Goal: Information Seeking & Learning: Learn about a topic

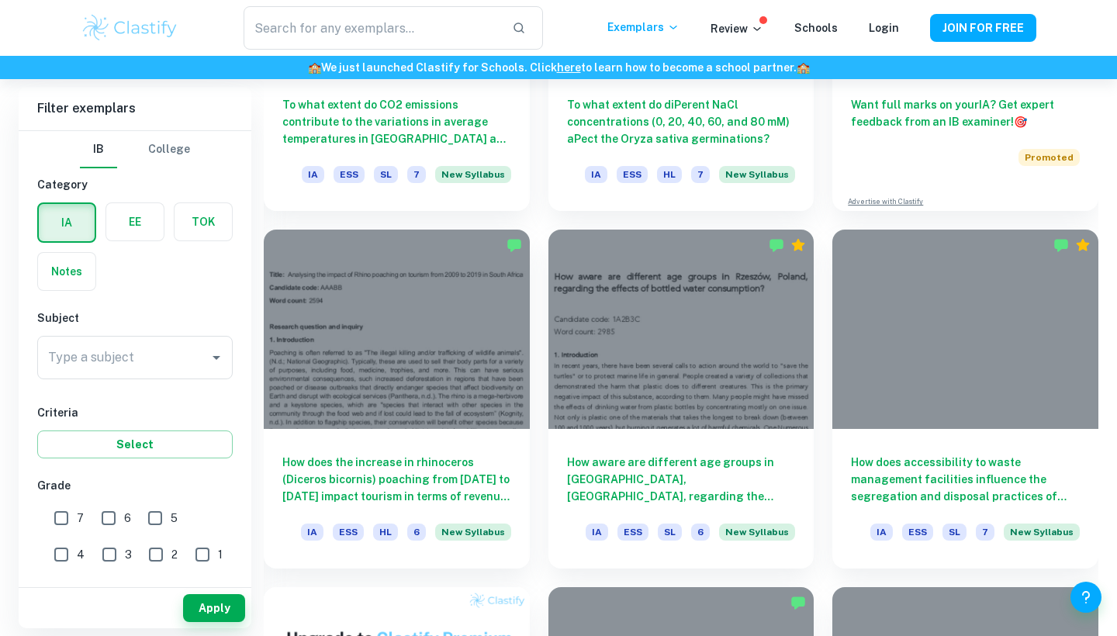
scroll to position [659, 0]
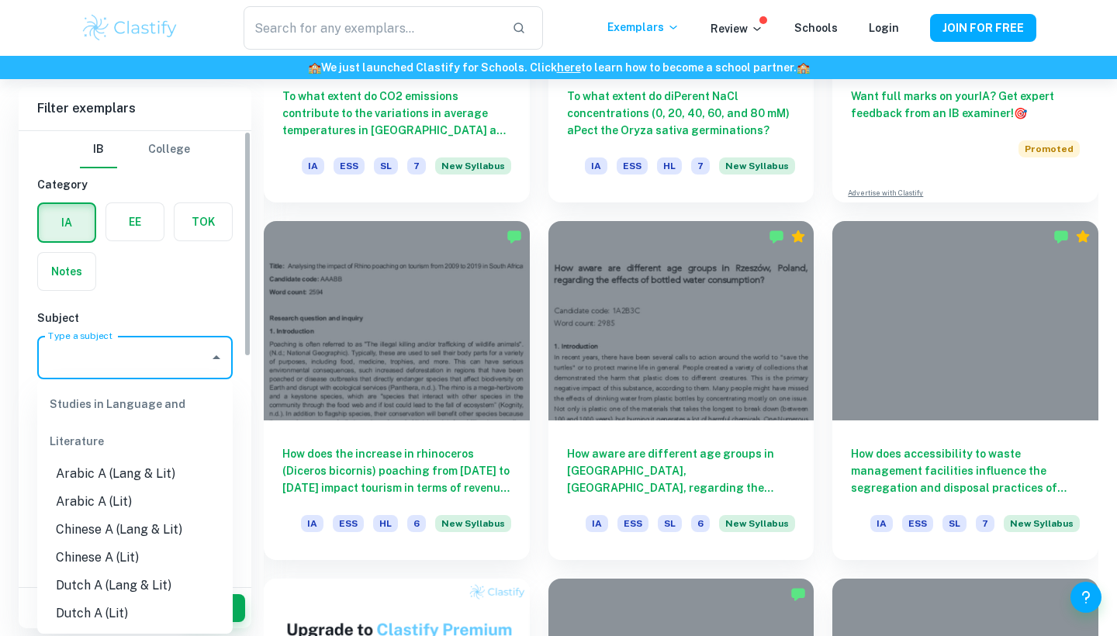
click at [202, 367] on input "Type a subject" at bounding box center [123, 357] width 158 height 29
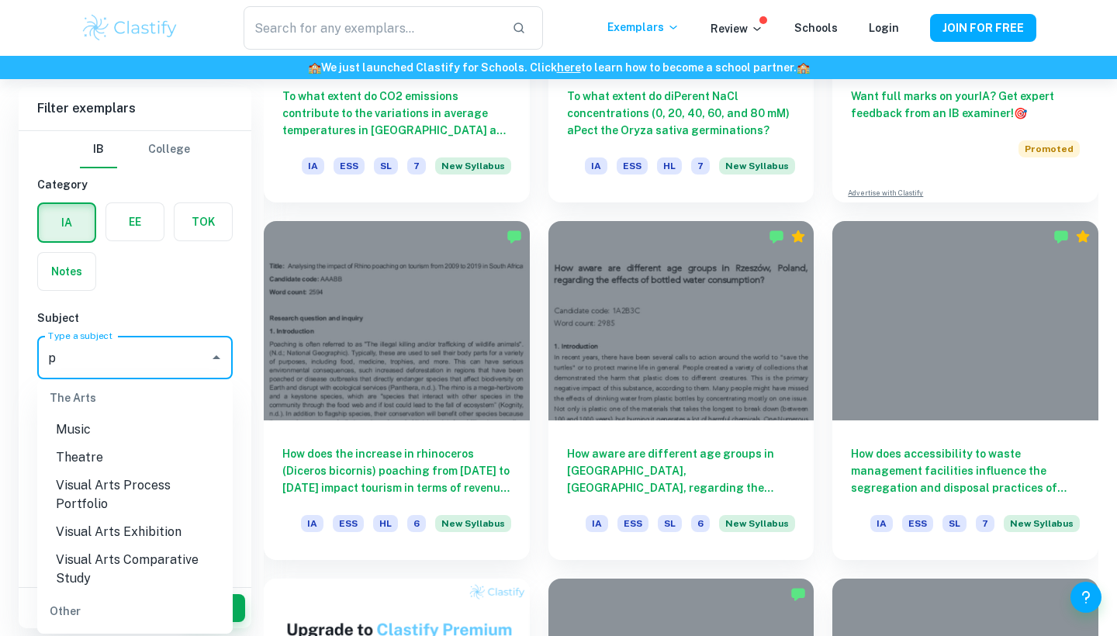
scroll to position [0, 0]
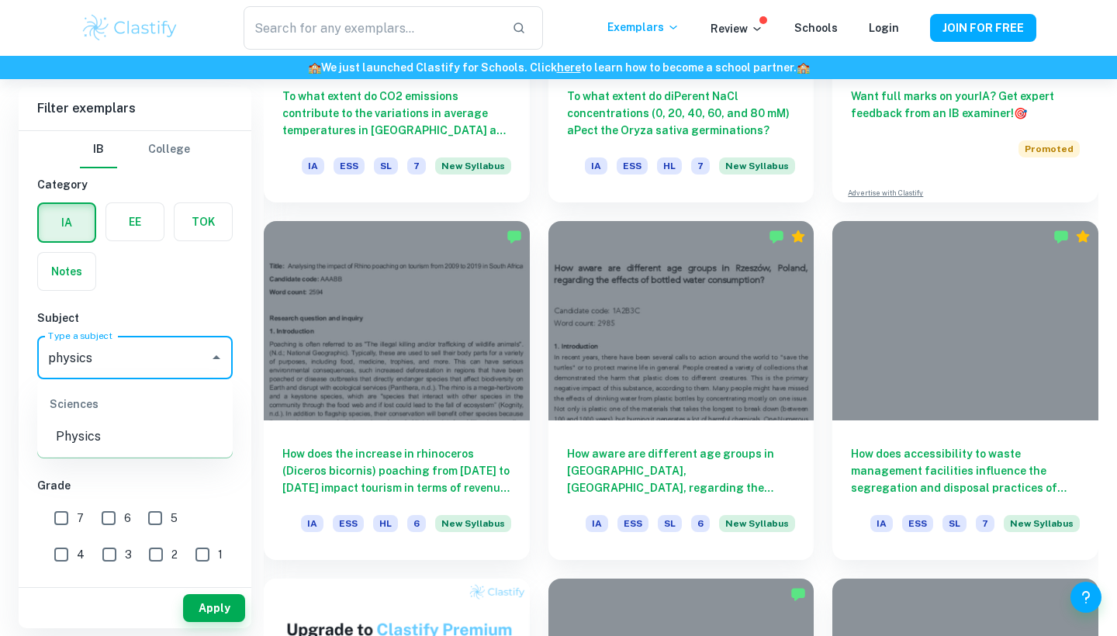
type input "physics"
click at [92, 437] on li "Physics" at bounding box center [134, 437] width 195 height 28
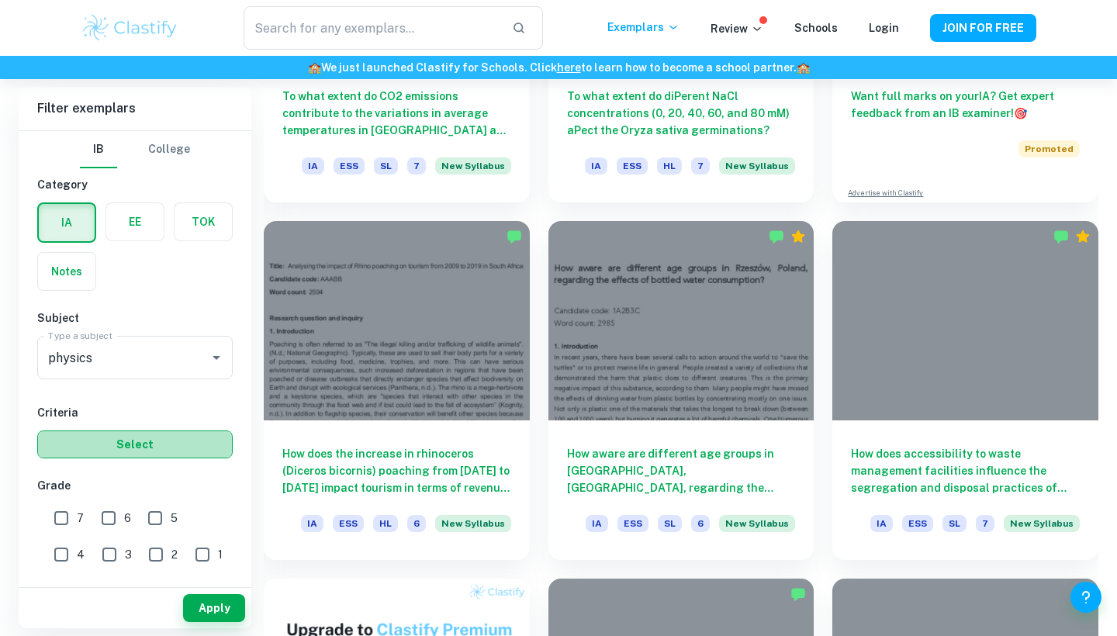
click at [125, 447] on button "Select" at bounding box center [134, 444] width 195 height 28
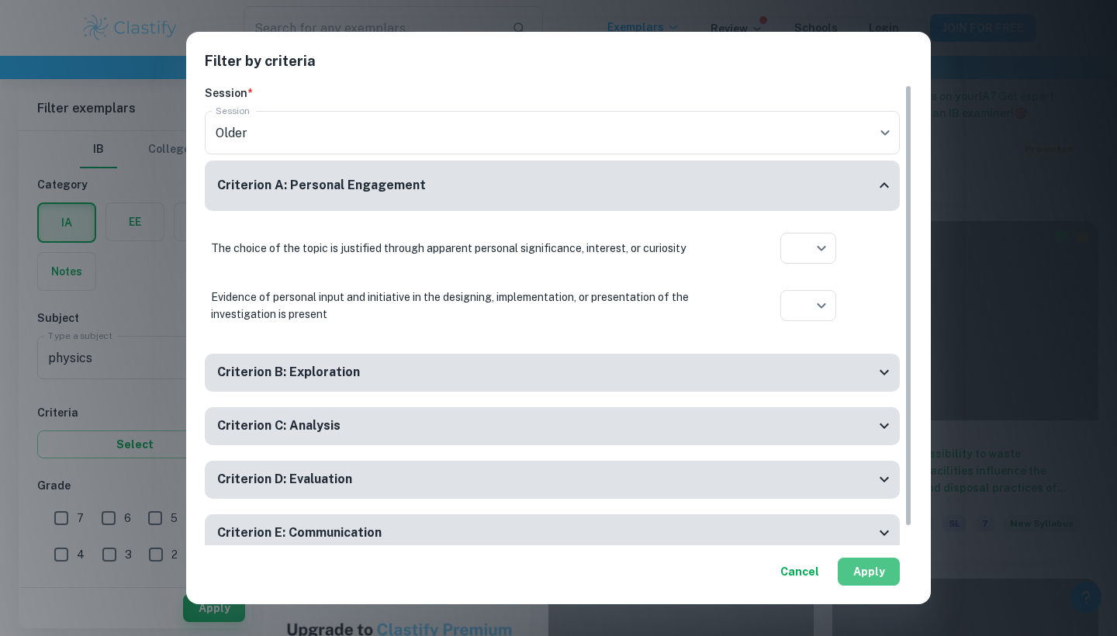
click at [858, 576] on button "Apply" at bounding box center [869, 572] width 62 height 28
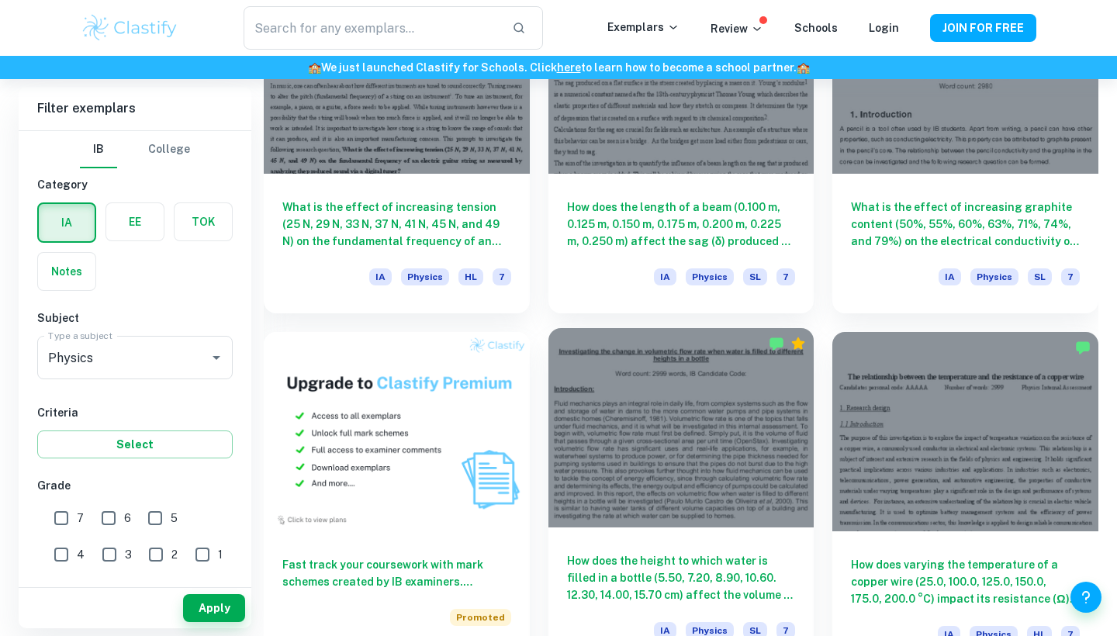
scroll to position [911, 0]
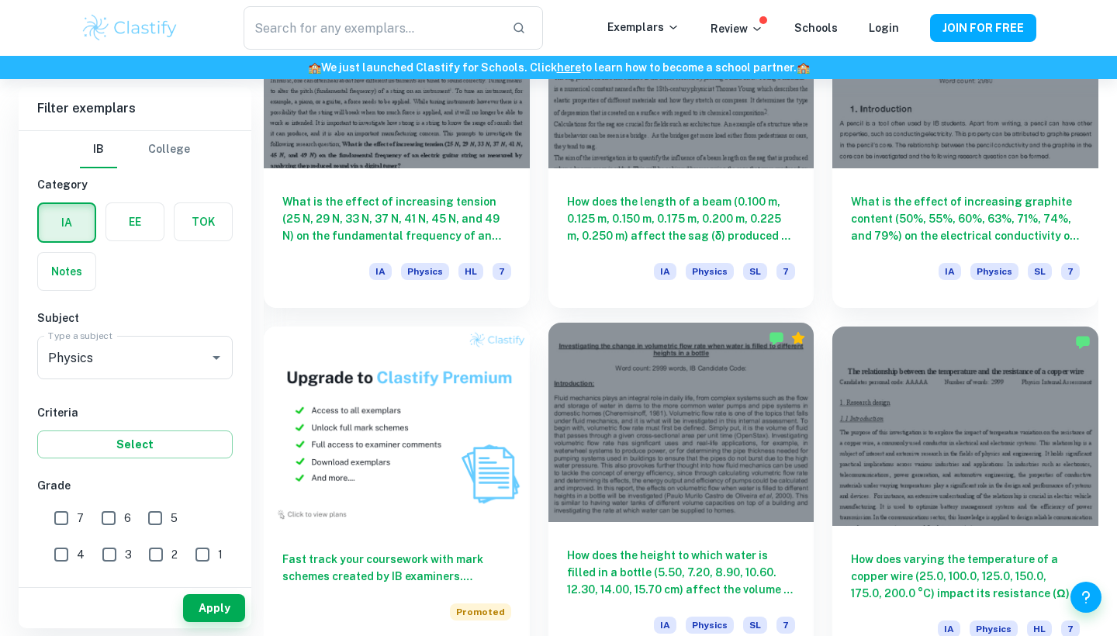
click at [713, 397] on div at bounding box center [681, 422] width 266 height 199
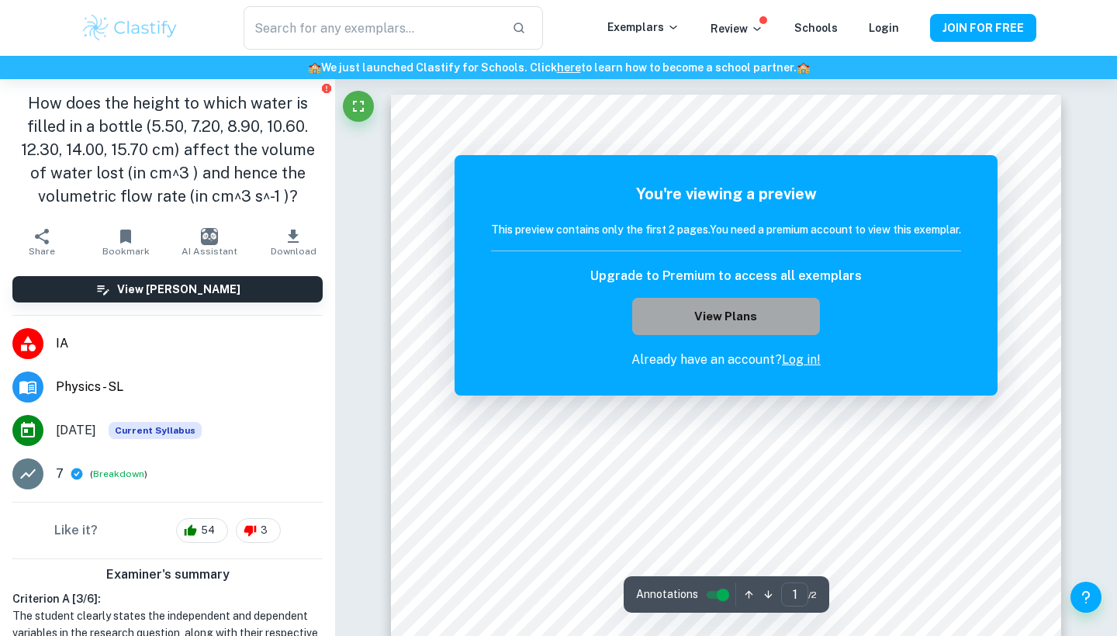
click at [770, 314] on button "View Plans" at bounding box center [726, 316] width 188 height 37
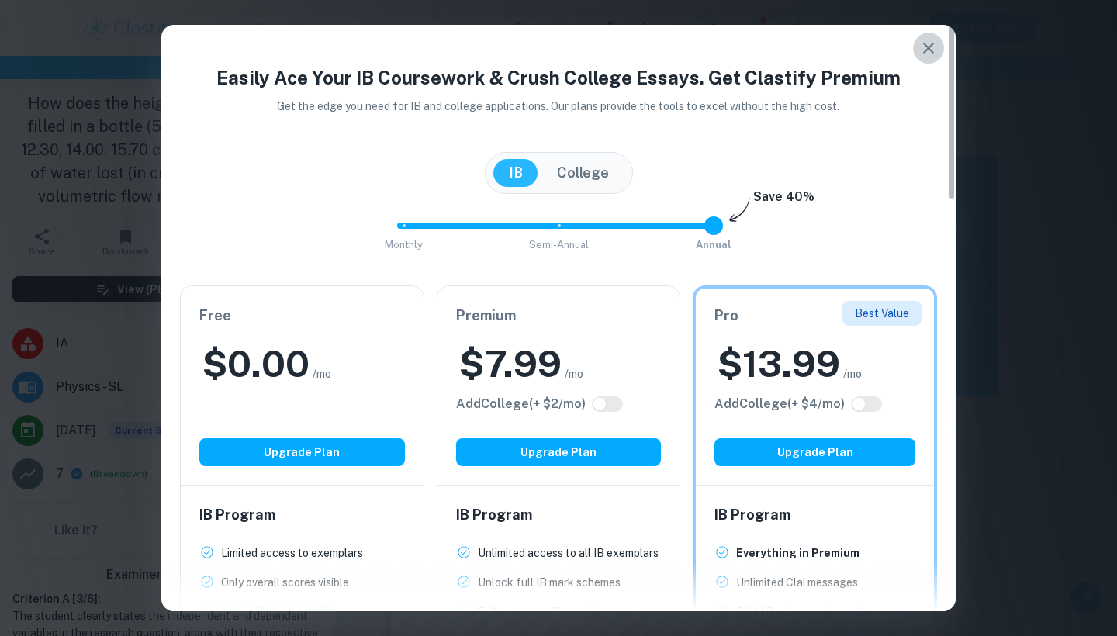
click at [937, 40] on icon "button" at bounding box center [928, 48] width 19 height 19
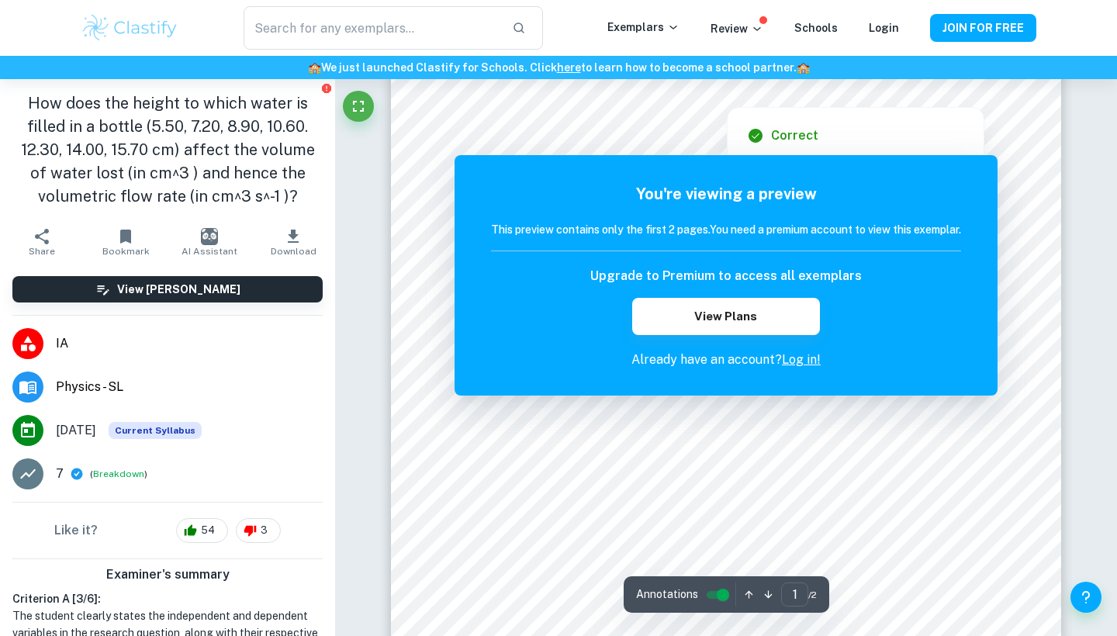
scroll to position [68, 0]
click at [792, 355] on link "Log in!" at bounding box center [801, 359] width 39 height 15
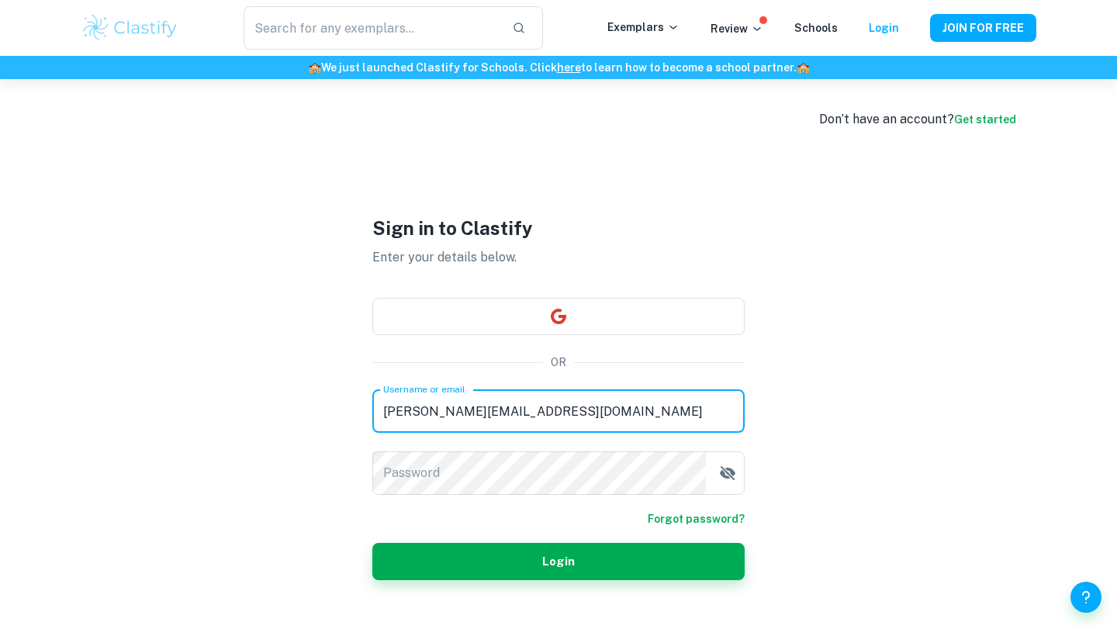
type input "[PERSON_NAME][EMAIL_ADDRESS][DOMAIN_NAME]"
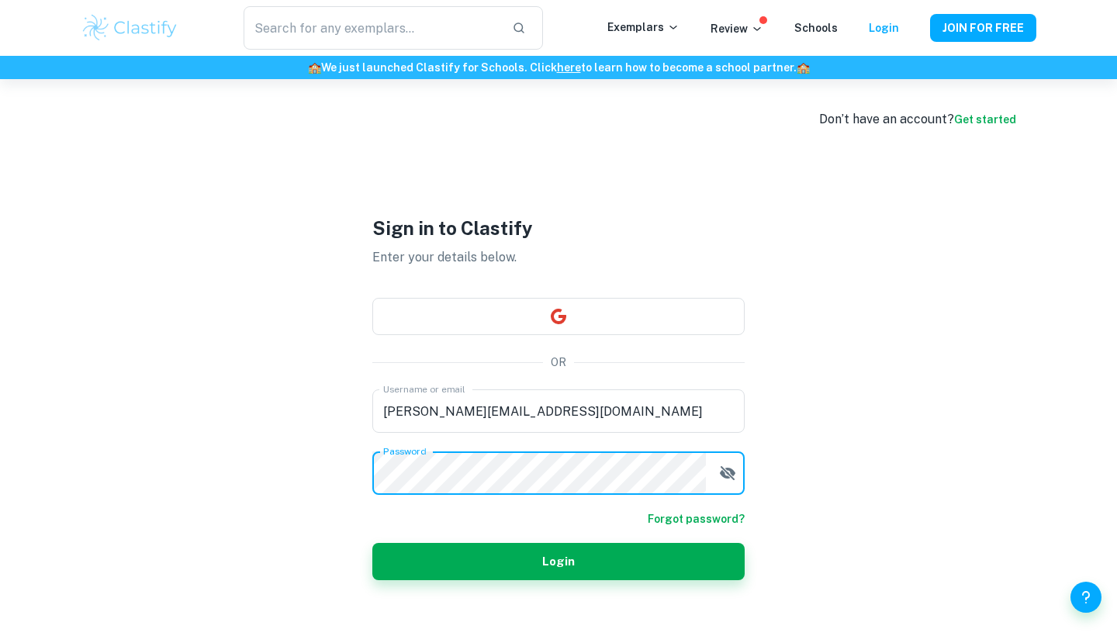
click at [558, 561] on button "Login" at bounding box center [558, 561] width 372 height 37
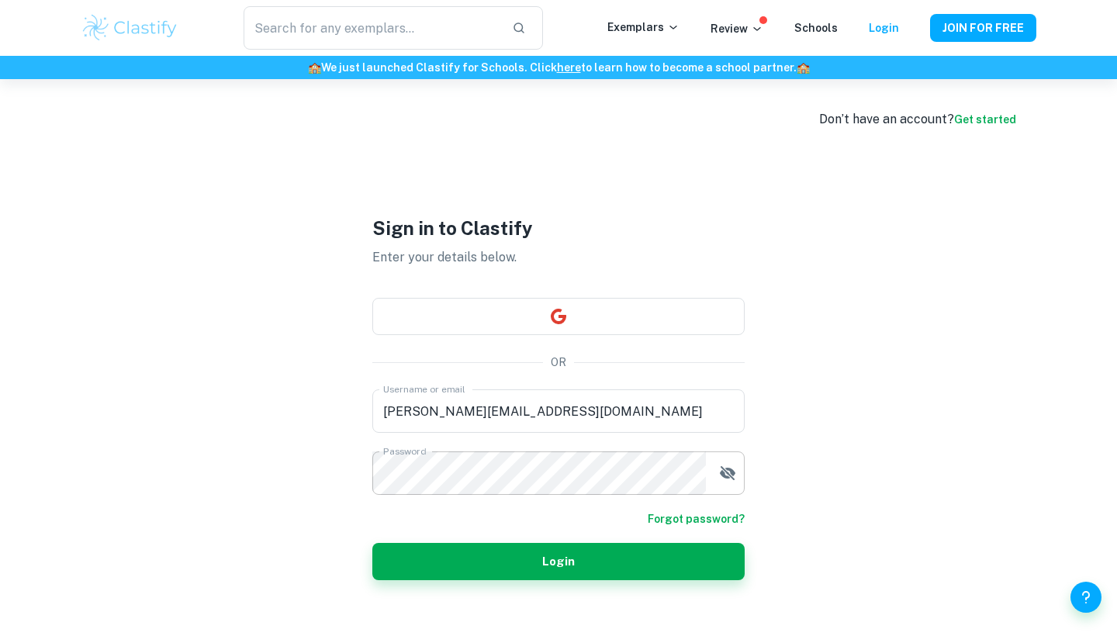
click at [742, 509] on form "Username or email [PERSON_NAME][EMAIL_ADDRESS][DOMAIN_NAME] Username or email P…" at bounding box center [558, 484] width 372 height 191
click at [724, 489] on div "Password" at bounding box center [558, 472] width 372 height 43
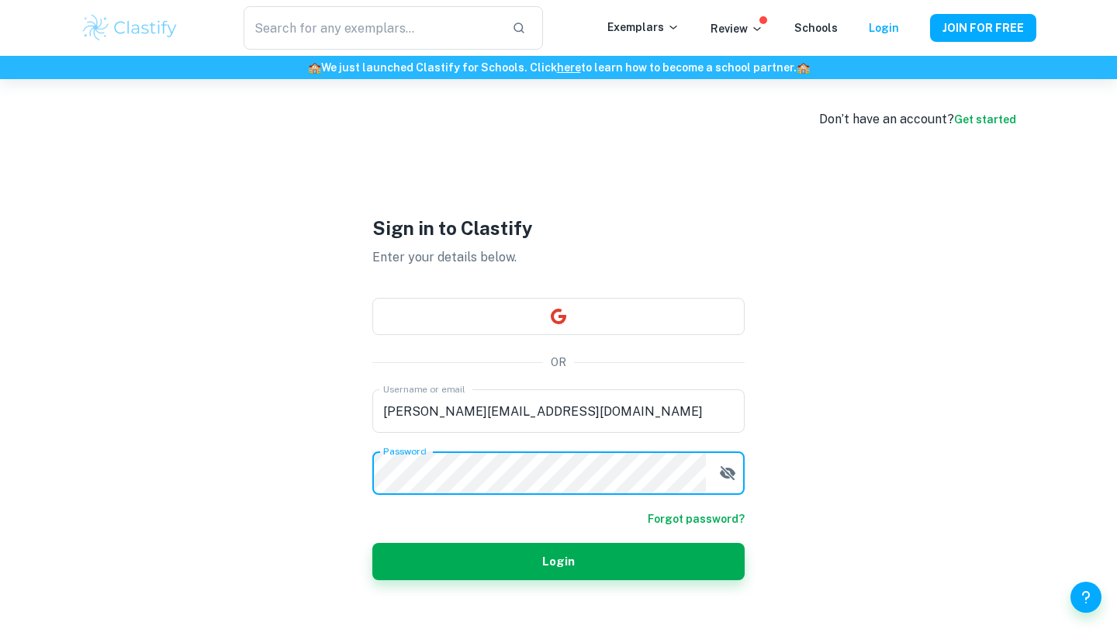
click at [724, 487] on button "button" at bounding box center [727, 473] width 31 height 31
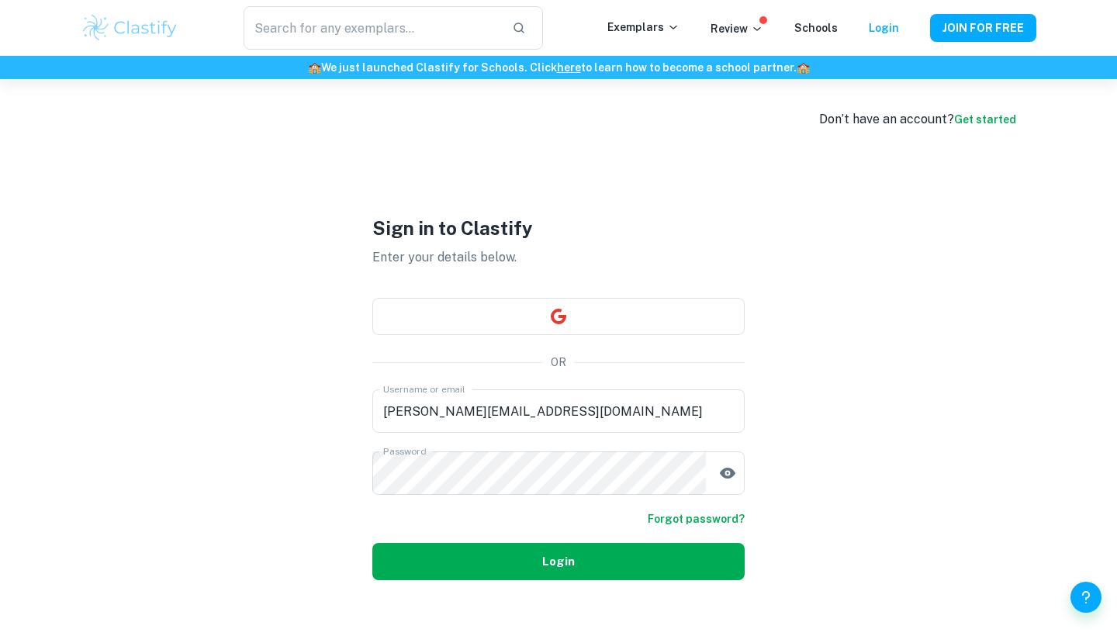
click at [436, 562] on button "Login" at bounding box center [558, 561] width 372 height 37
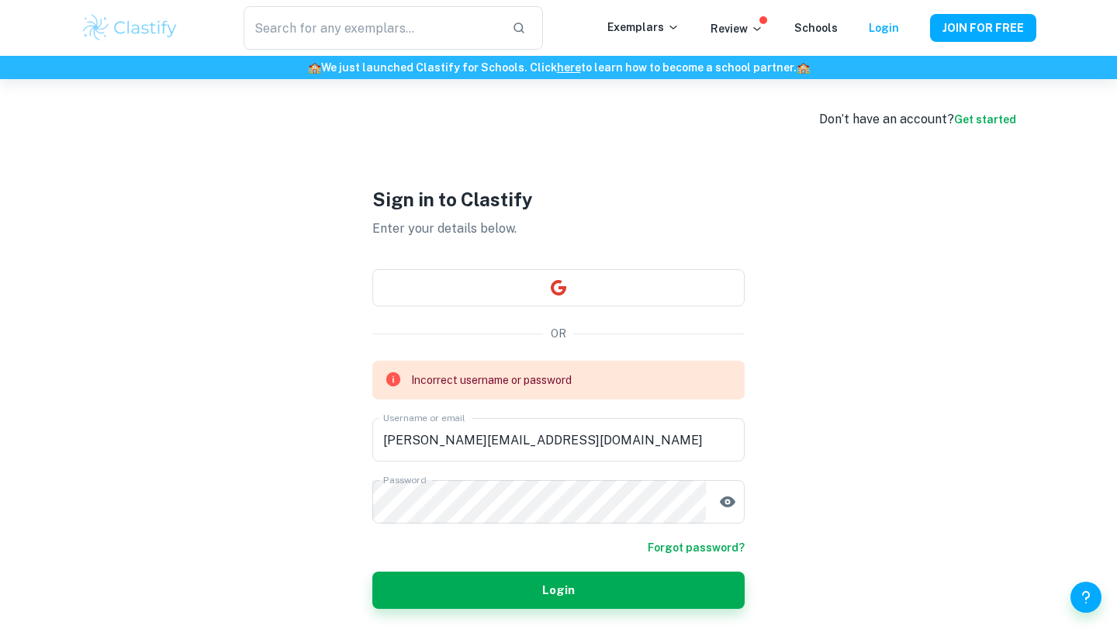
click at [594, 310] on div "Sign in to Clastify Enter your details below. OR Incorrect username or password…" at bounding box center [558, 397] width 372 height 636
click at [606, 278] on button "button" at bounding box center [558, 287] width 372 height 37
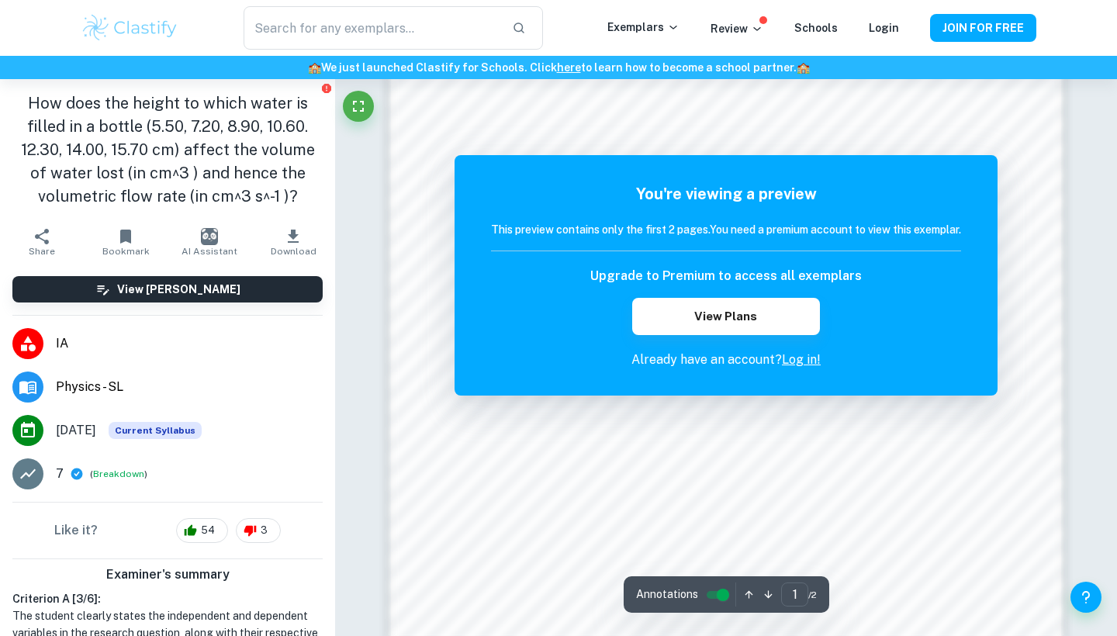
scroll to position [1197, 0]
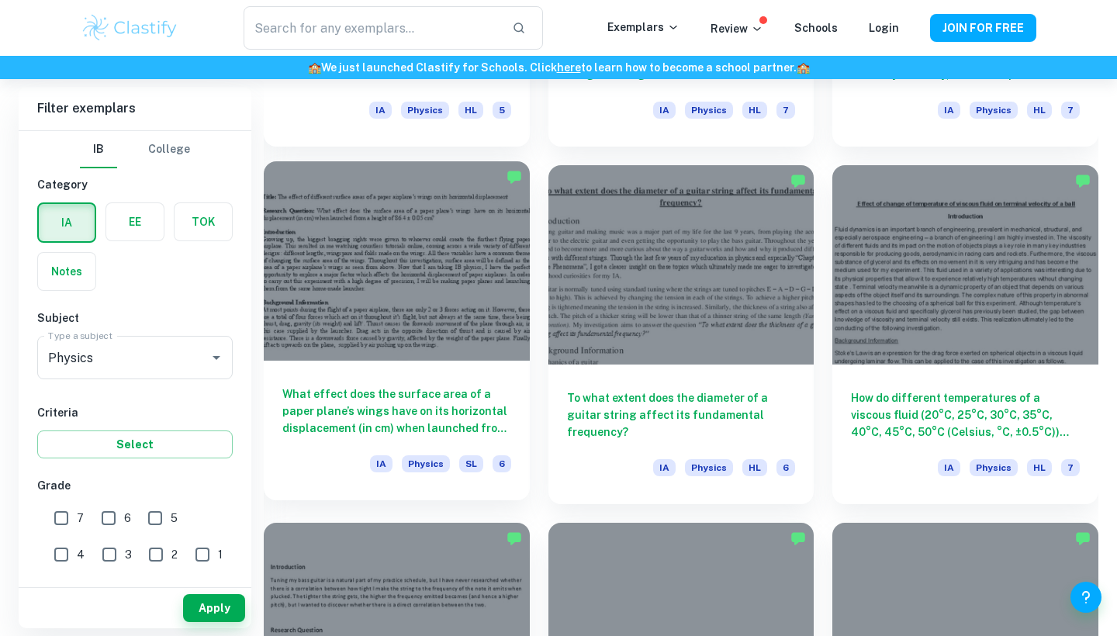
scroll to position [3583, 0]
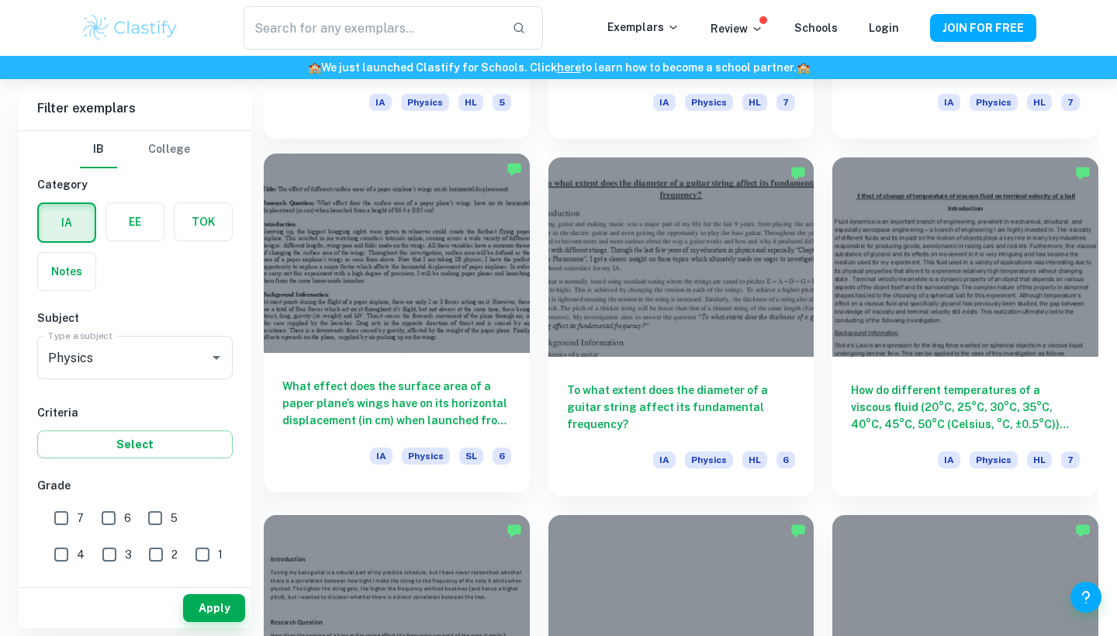
click at [488, 316] on div at bounding box center [397, 253] width 266 height 199
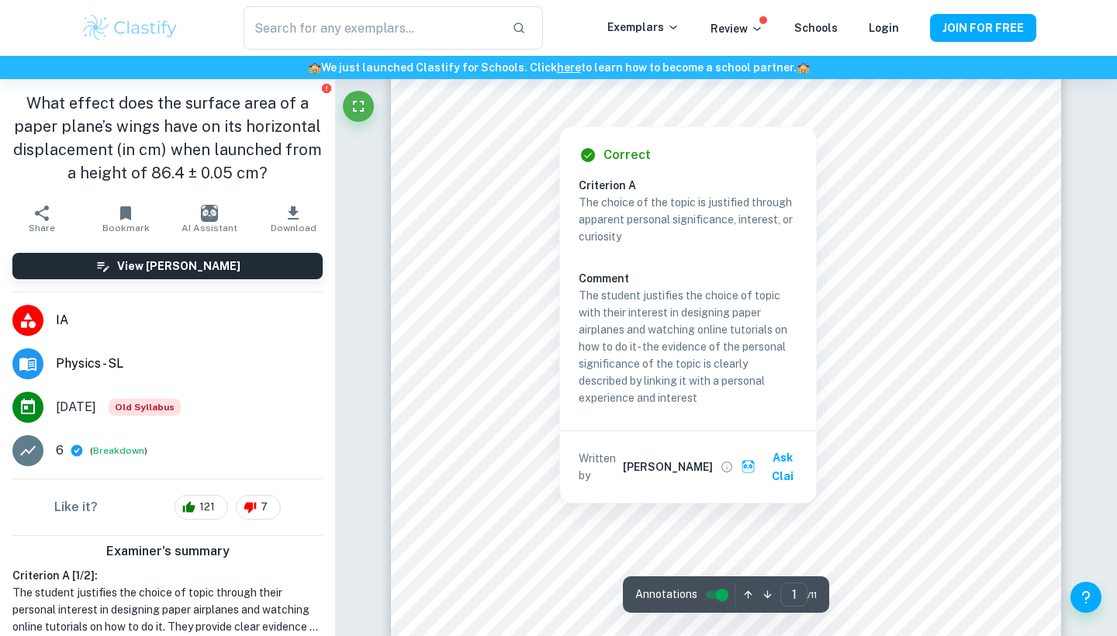
scroll to position [281, 0]
